Goal: Transaction & Acquisition: Purchase product/service

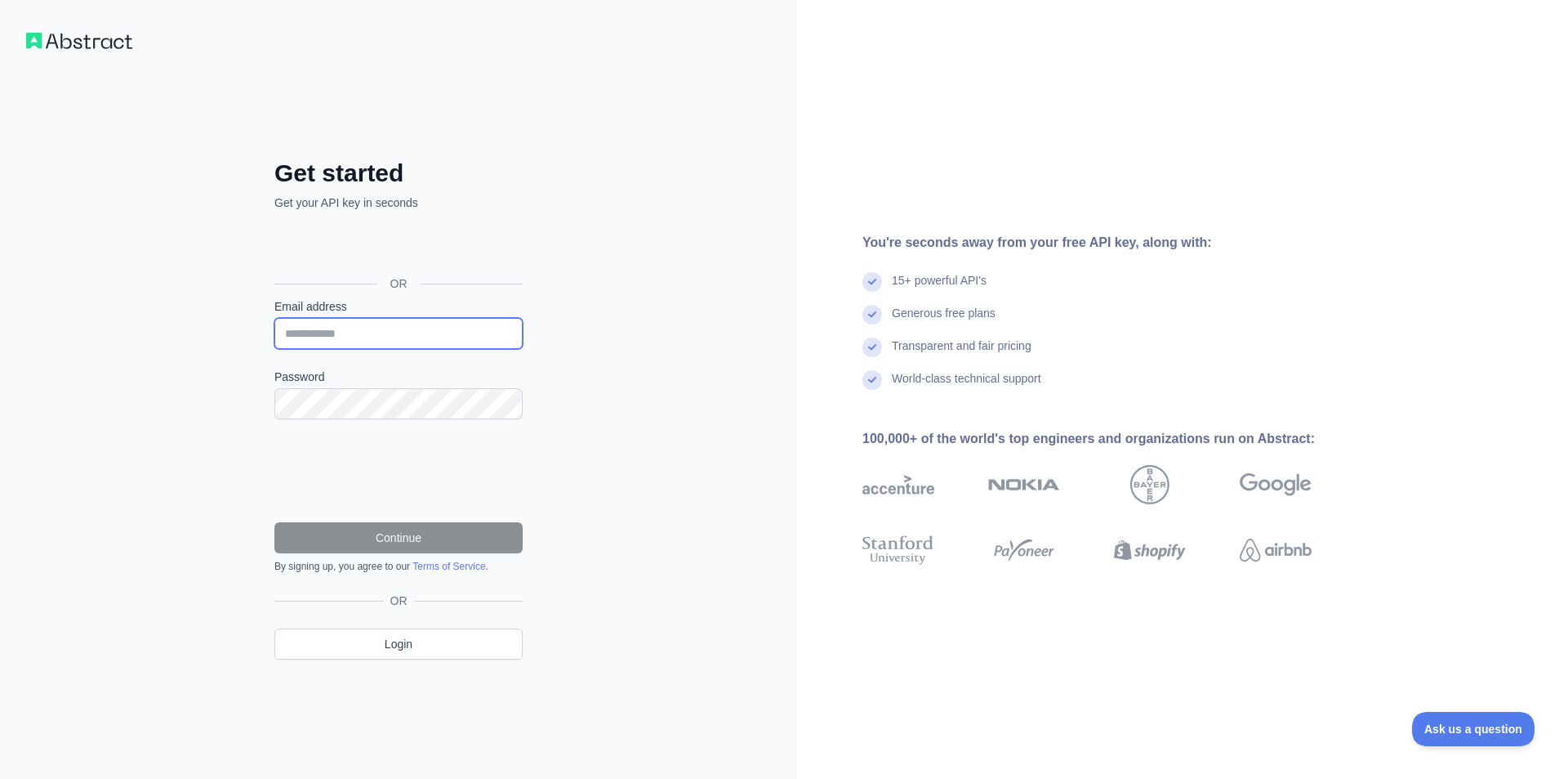
click at [348, 327] on input "Email address" at bounding box center [399, 333] width 248 height 32
type input "**********"
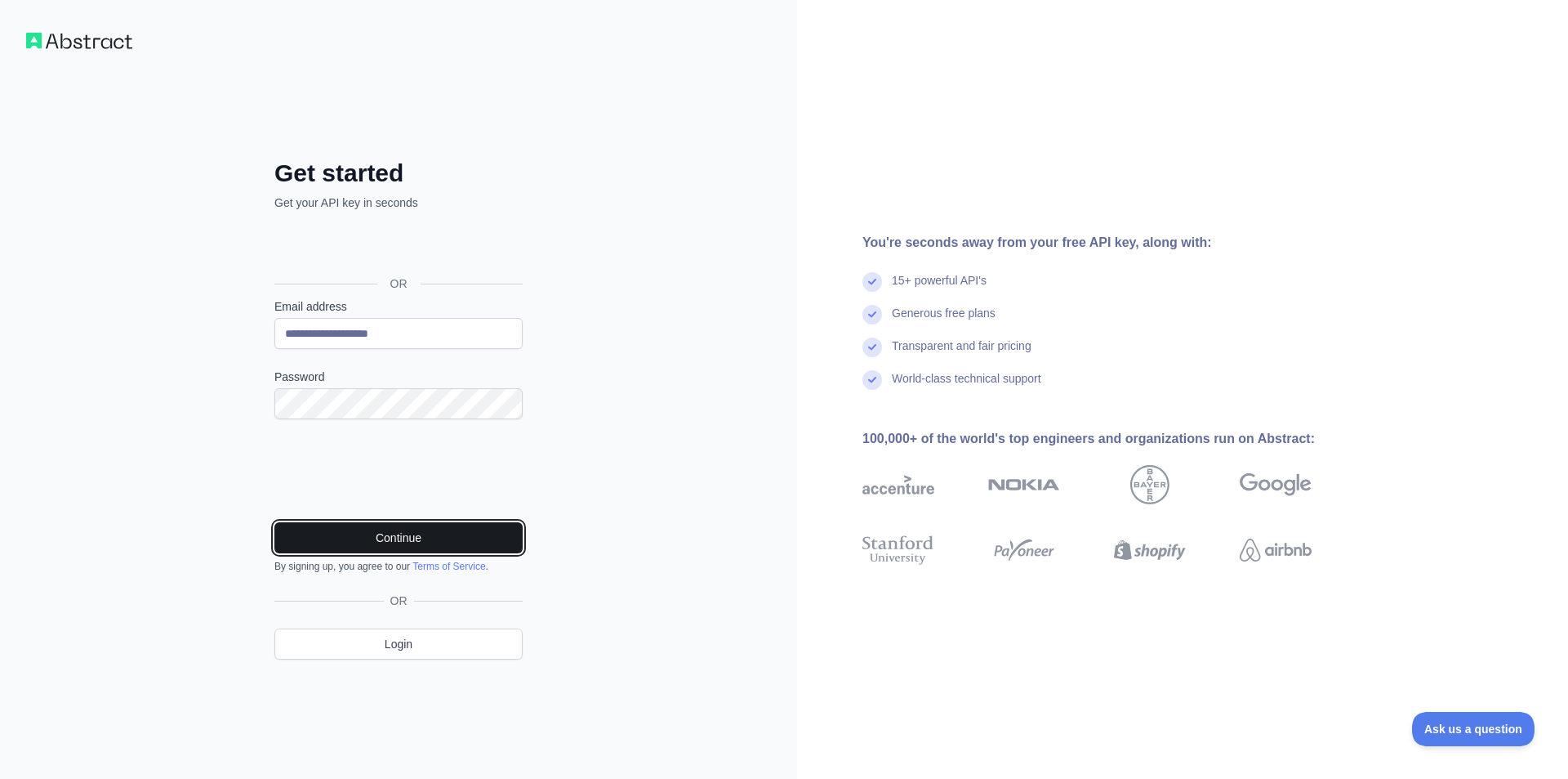
click at [431, 533] on button "Continue" at bounding box center [399, 537] width 248 height 32
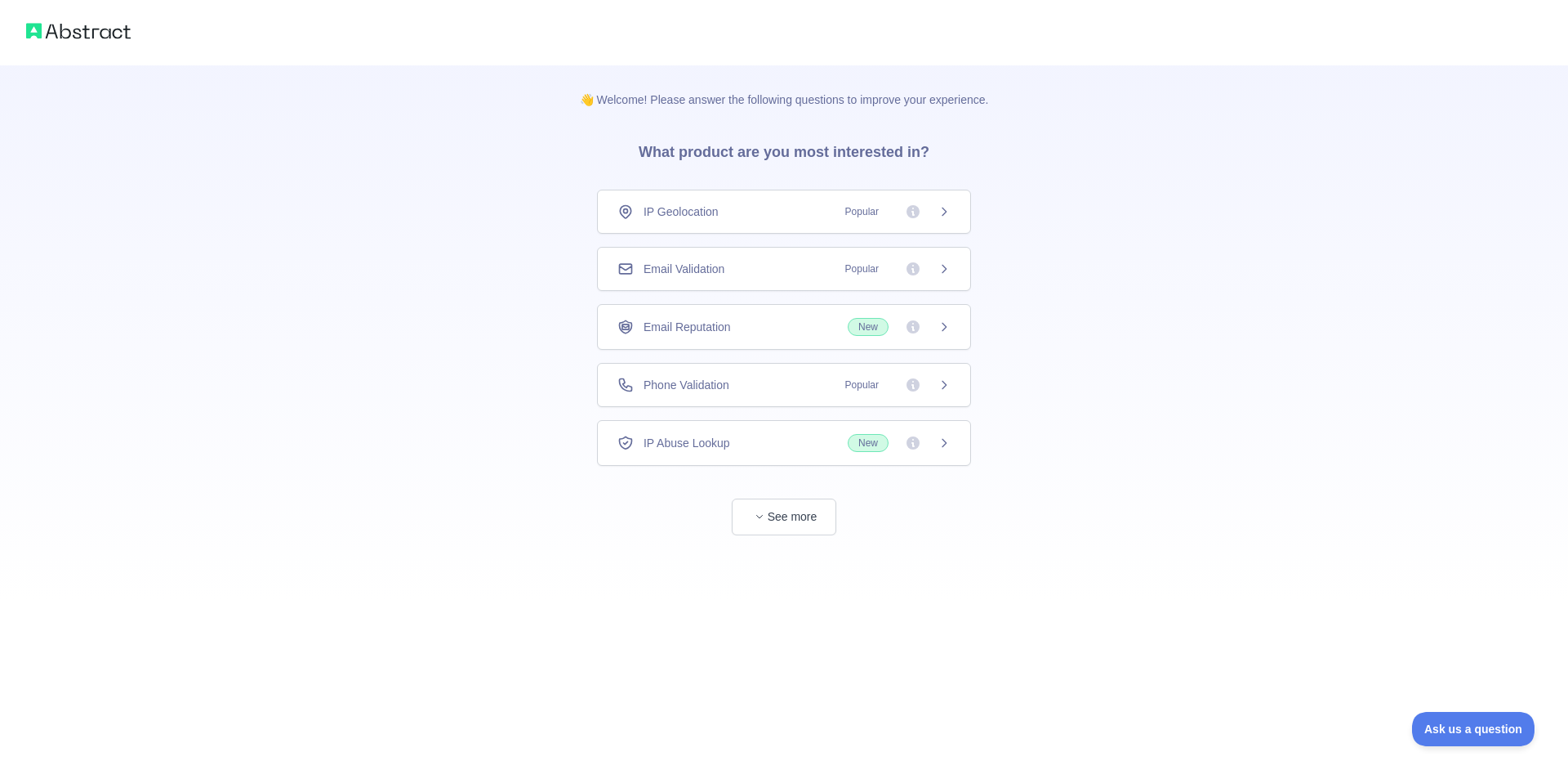
click at [945, 387] on icon at bounding box center [945, 385] width 4 height 8
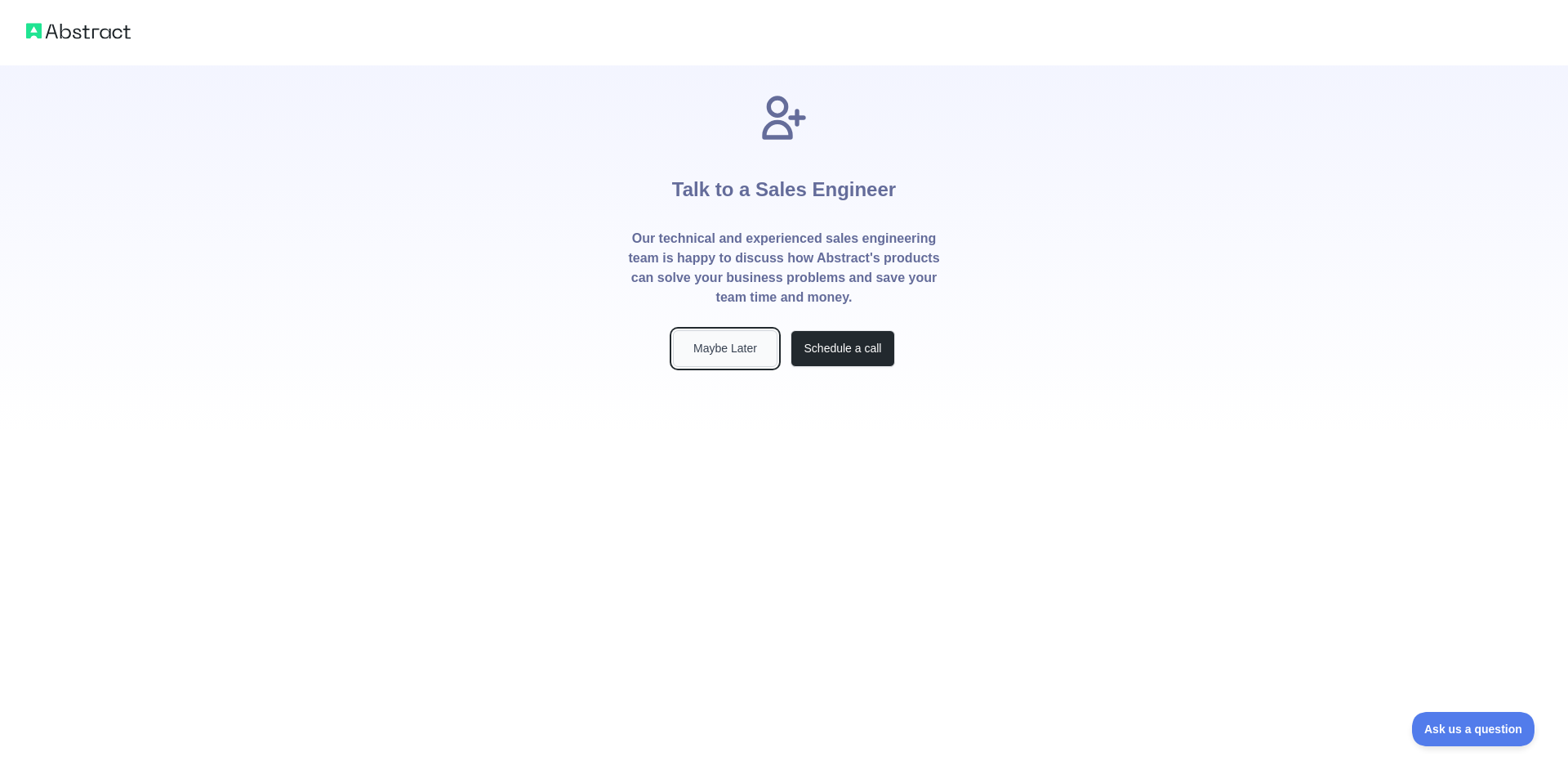
click at [721, 344] on button "Maybe Later" at bounding box center [725, 348] width 105 height 37
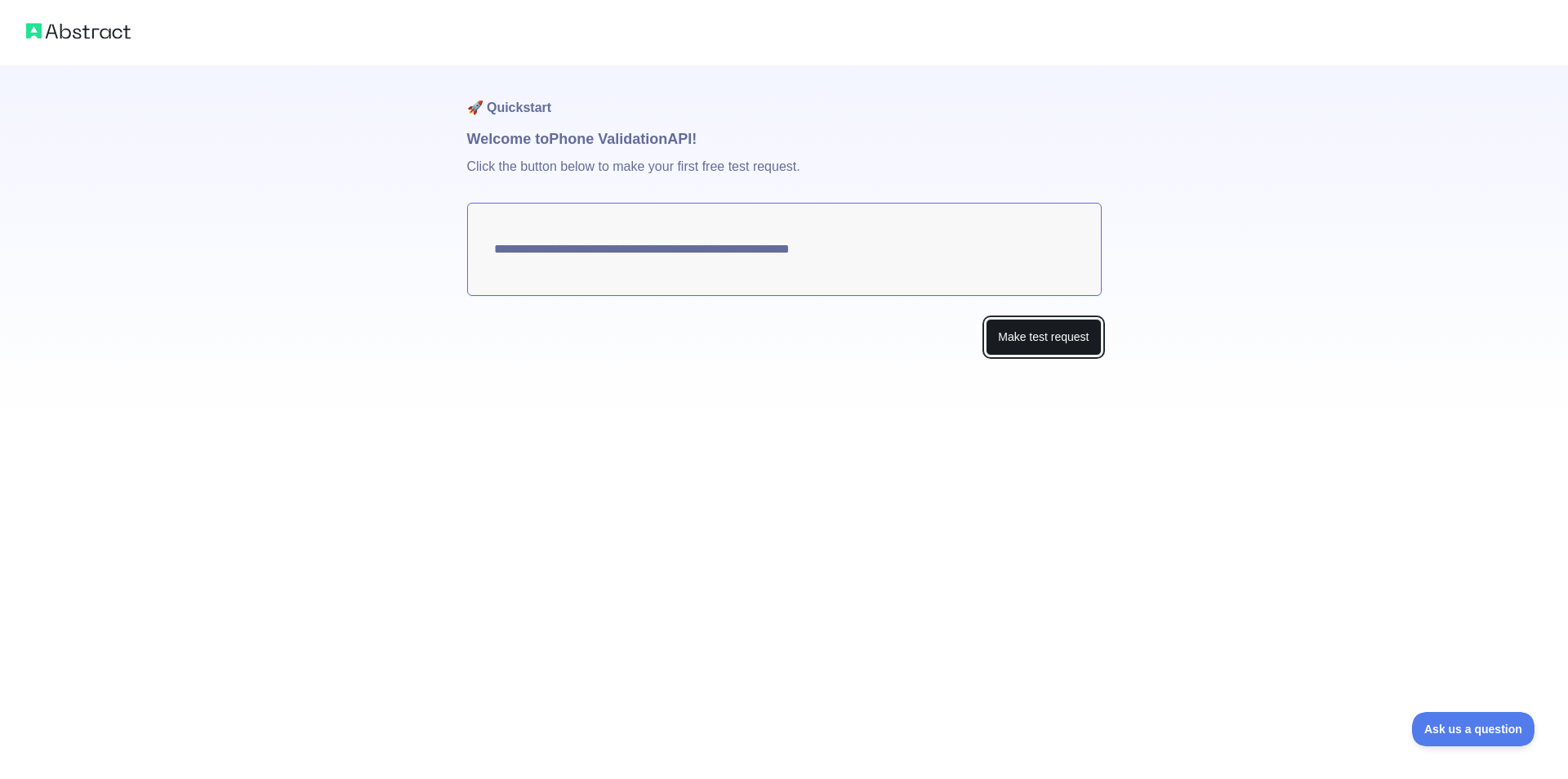
click at [1030, 345] on button "Make test request" at bounding box center [1043, 337] width 115 height 37
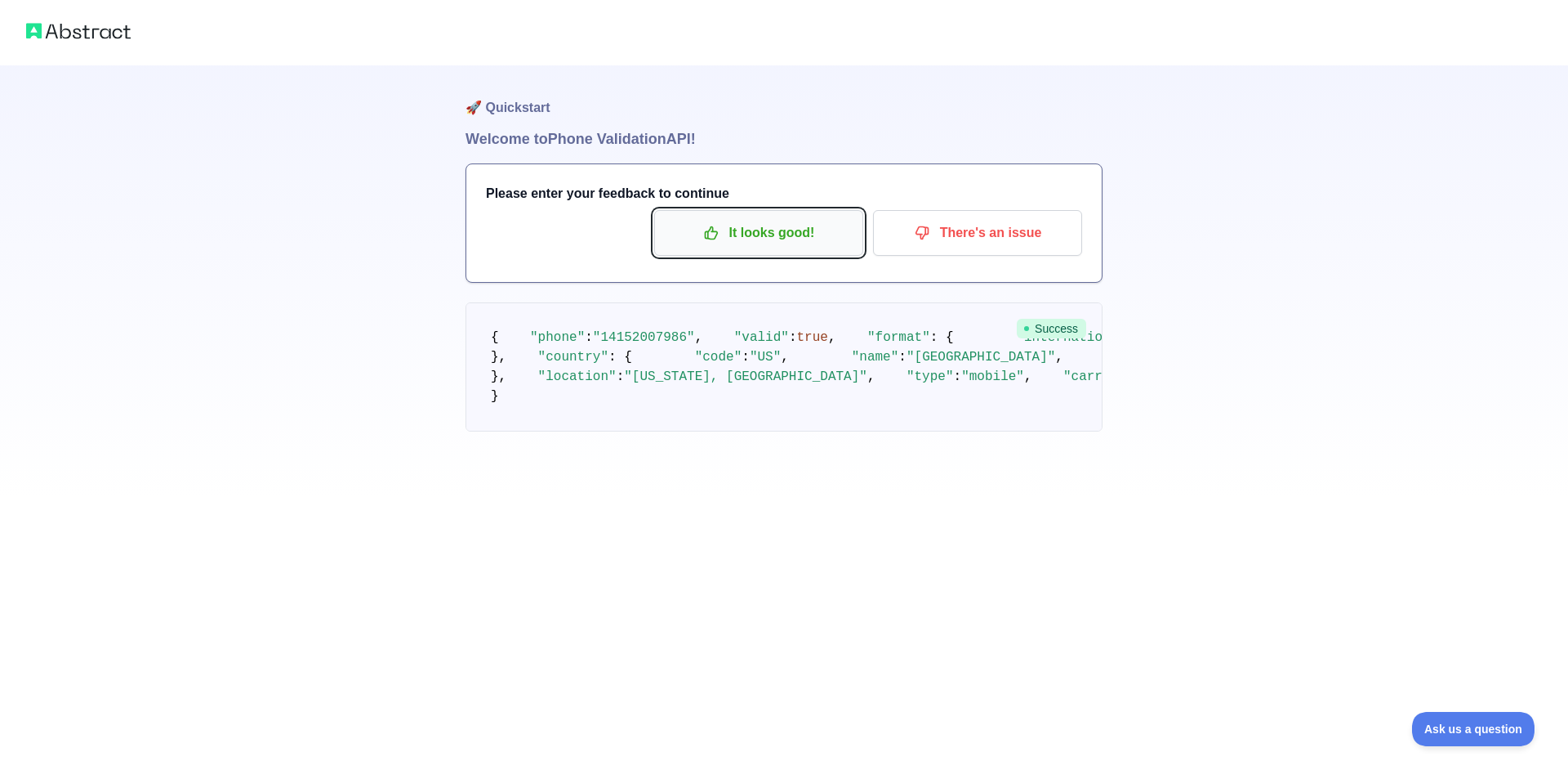
click at [785, 234] on p "It looks good!" at bounding box center [758, 232] width 184 height 28
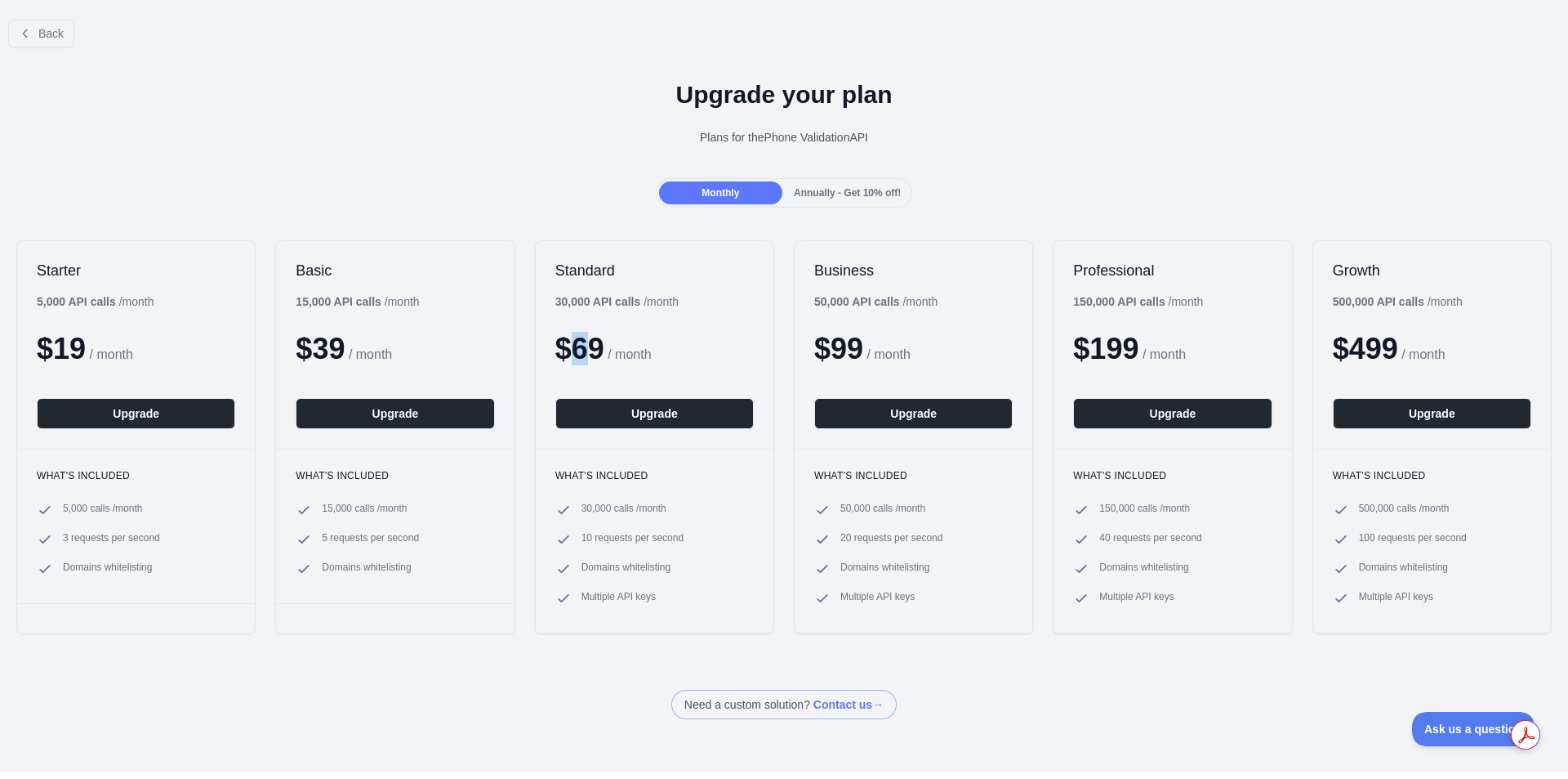
drag, startPoint x: 580, startPoint y: 290, endPoint x: 590, endPoint y: 289, distance: 10.0
drag, startPoint x: 590, startPoint y: 289, endPoint x: 530, endPoint y: 181, distance: 123.5
click at [530, 181] on div "Monthly Annually - Get 10% off!" at bounding box center [784, 193] width 1568 height 30
drag, startPoint x: 361, startPoint y: 302, endPoint x: 291, endPoint y: 302, distance: 70.0
click at [276, 296] on div "Basic 15,000 API calls / month $ 39 / month Upgrade" at bounding box center [394, 344] width 238 height 207
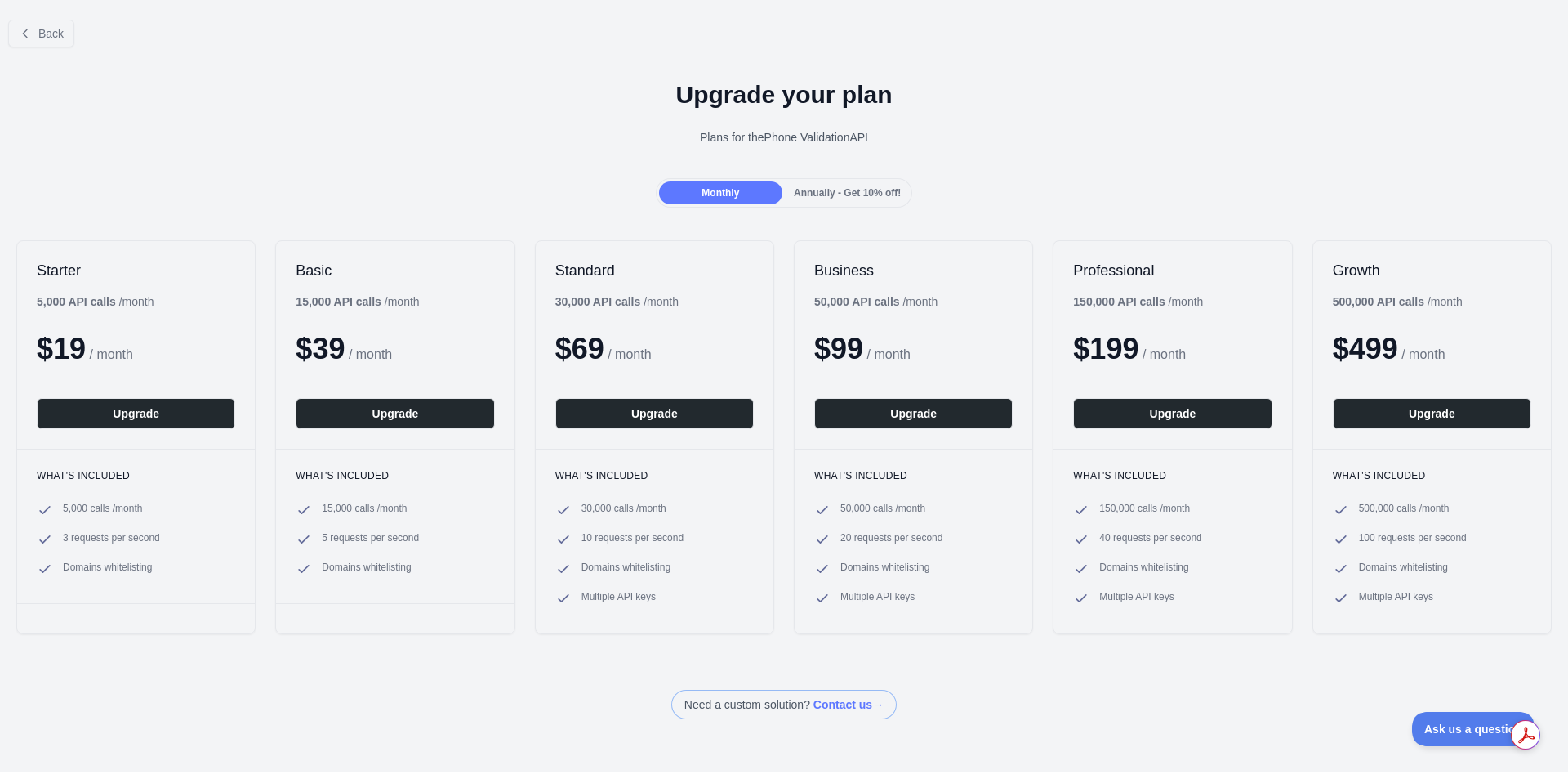
click at [685, 317] on div "Standard 30,000 API calls / month $ 69 / month Upgrade" at bounding box center [654, 344] width 238 height 207
click at [646, 417] on button "Upgrade" at bounding box center [655, 413] width 199 height 32
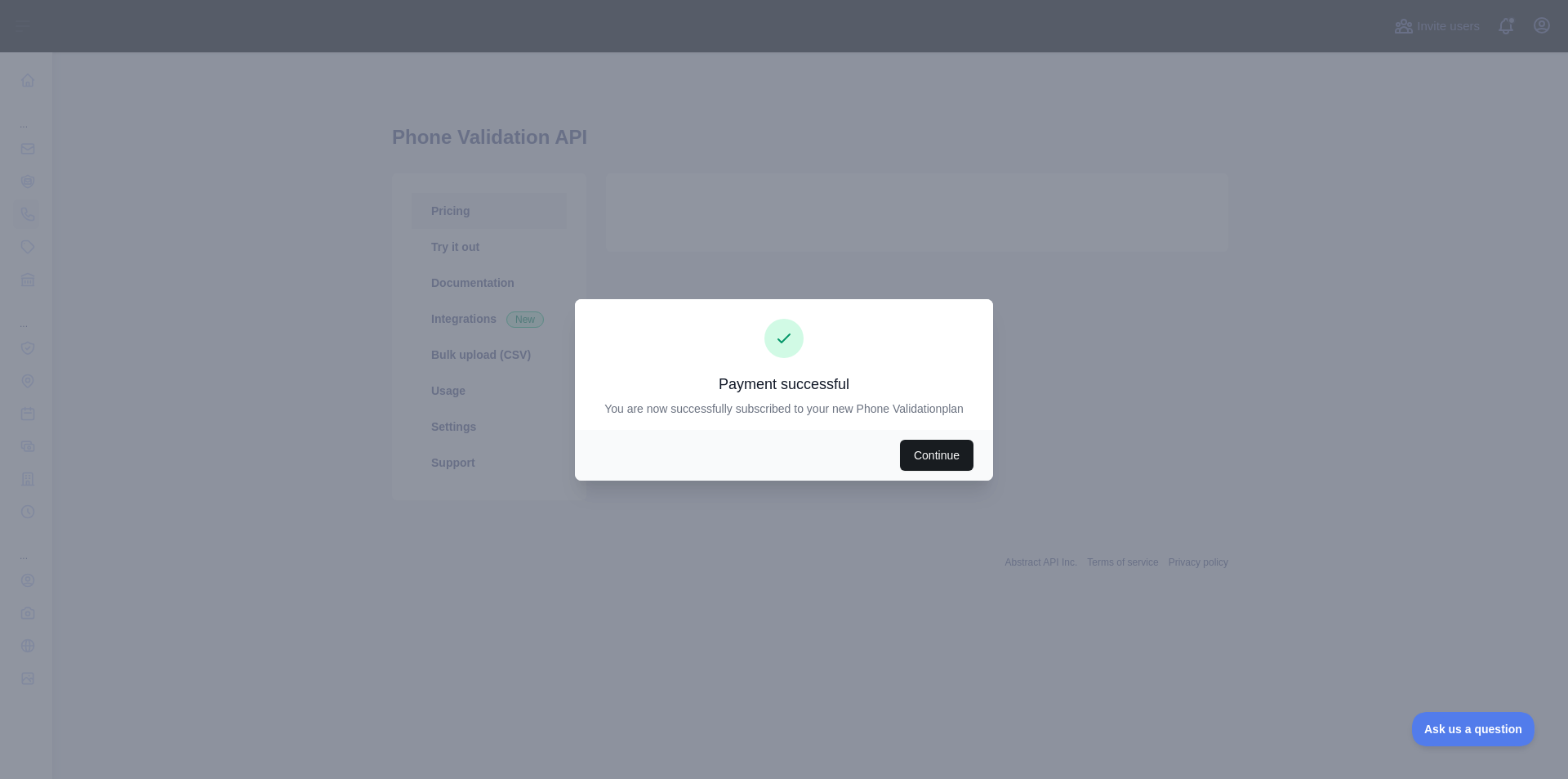
click at [924, 456] on button "Continue" at bounding box center [936, 454] width 73 height 32
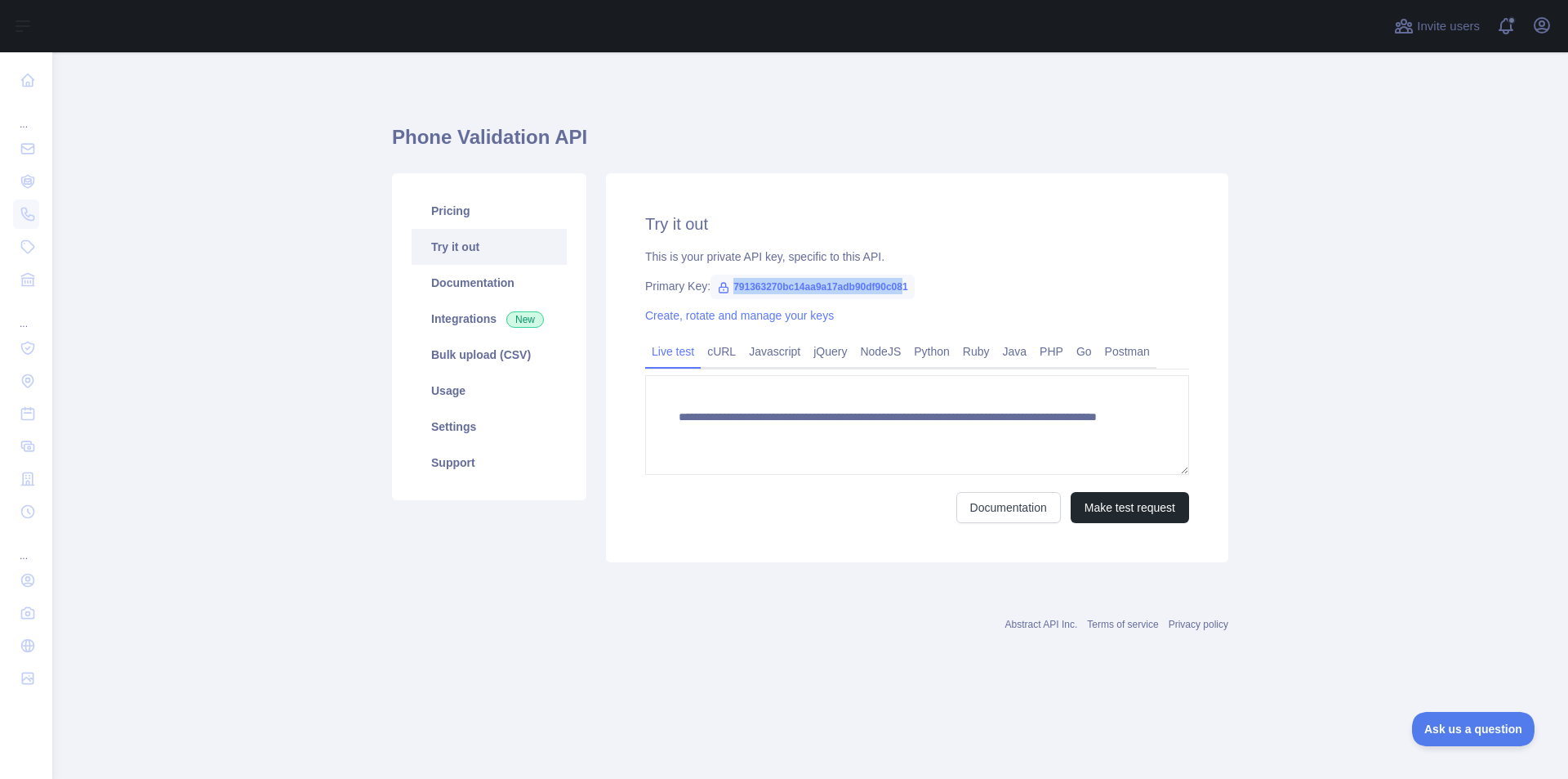
drag, startPoint x: 904, startPoint y: 285, endPoint x: 732, endPoint y: 286, distance: 172.0
click at [732, 286] on span "791363270bc14aa9a17adb90df90c081" at bounding box center [813, 287] width 204 height 25
copy span "791363270bc14aa9a17adb90df90c08"
